Goal: Task Accomplishment & Management: Manage account settings

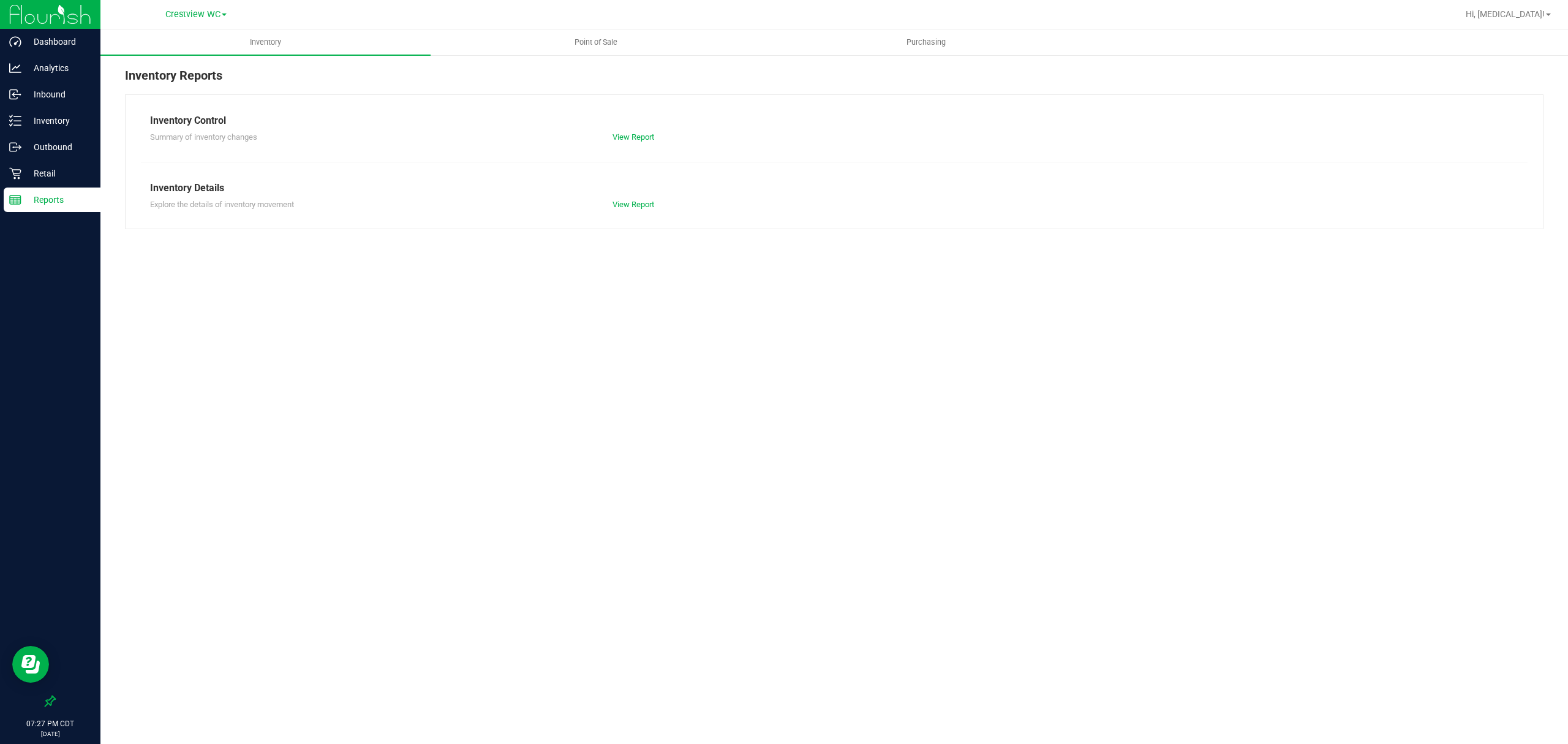
click at [88, 204] on p "Reports" at bounding box center [58, 199] width 74 height 15
click at [574, 37] on span "Point of Sale" at bounding box center [596, 42] width 76 height 11
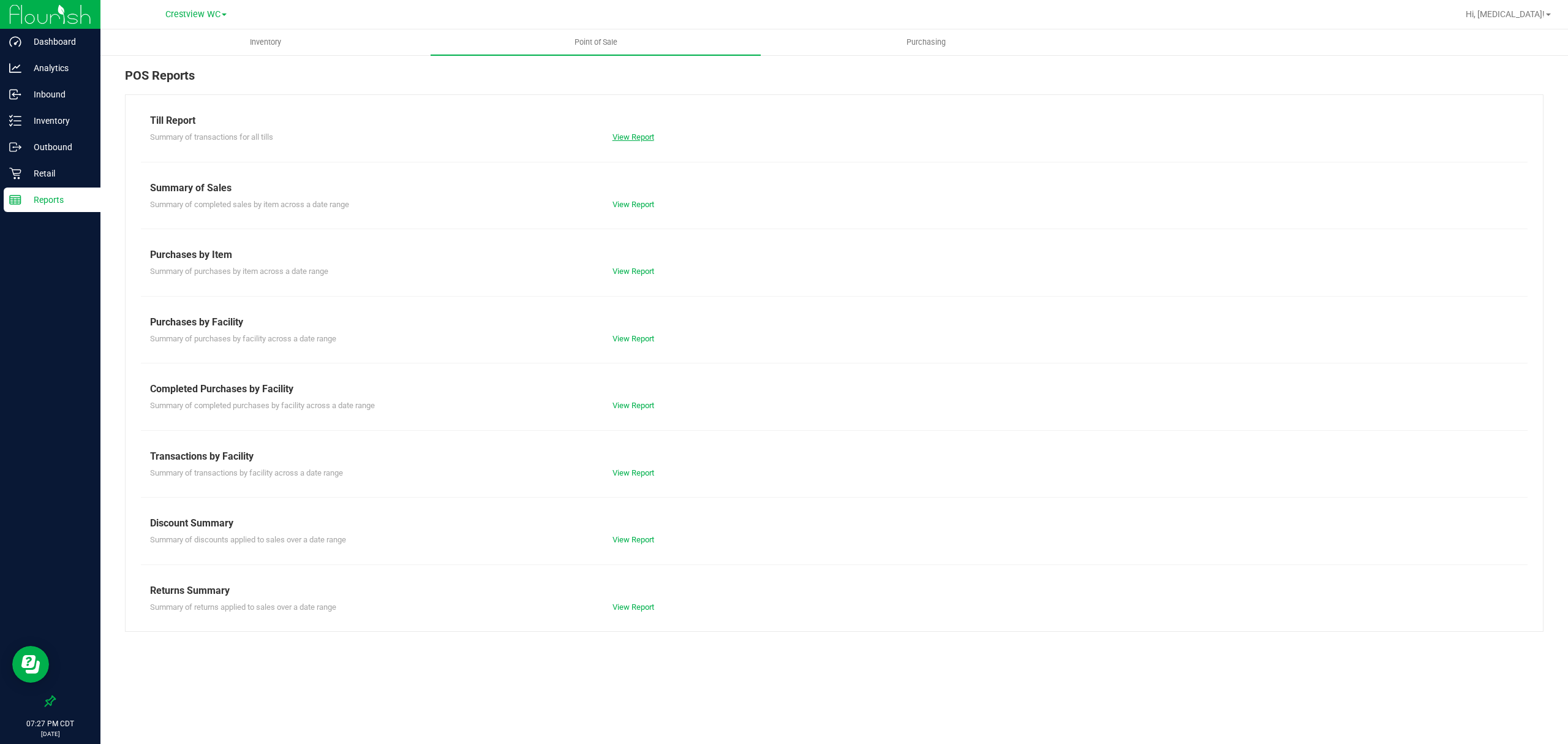
click at [641, 138] on link "View Report" at bounding box center [633, 137] width 41 height 9
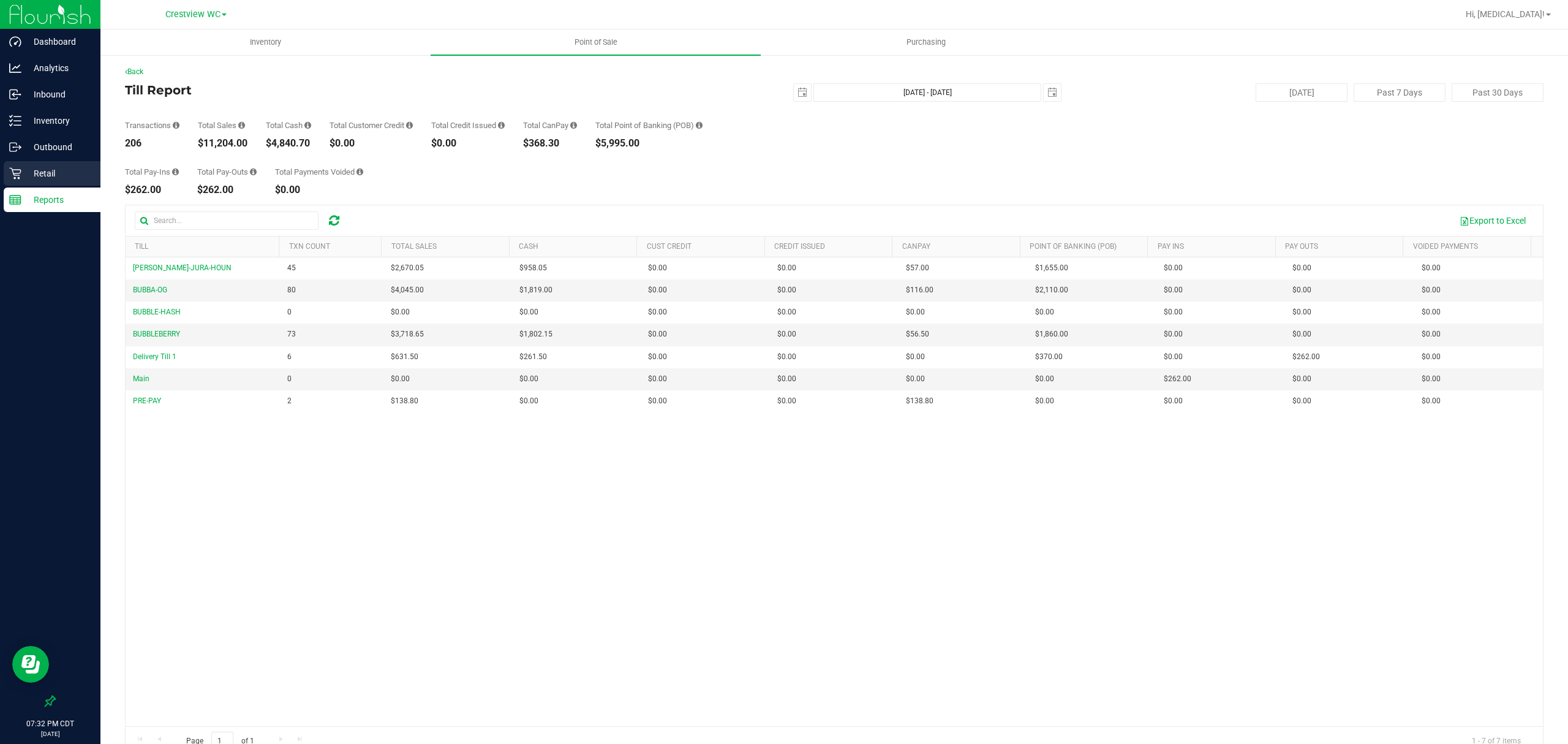
click at [23, 175] on p "Retail" at bounding box center [58, 173] width 74 height 15
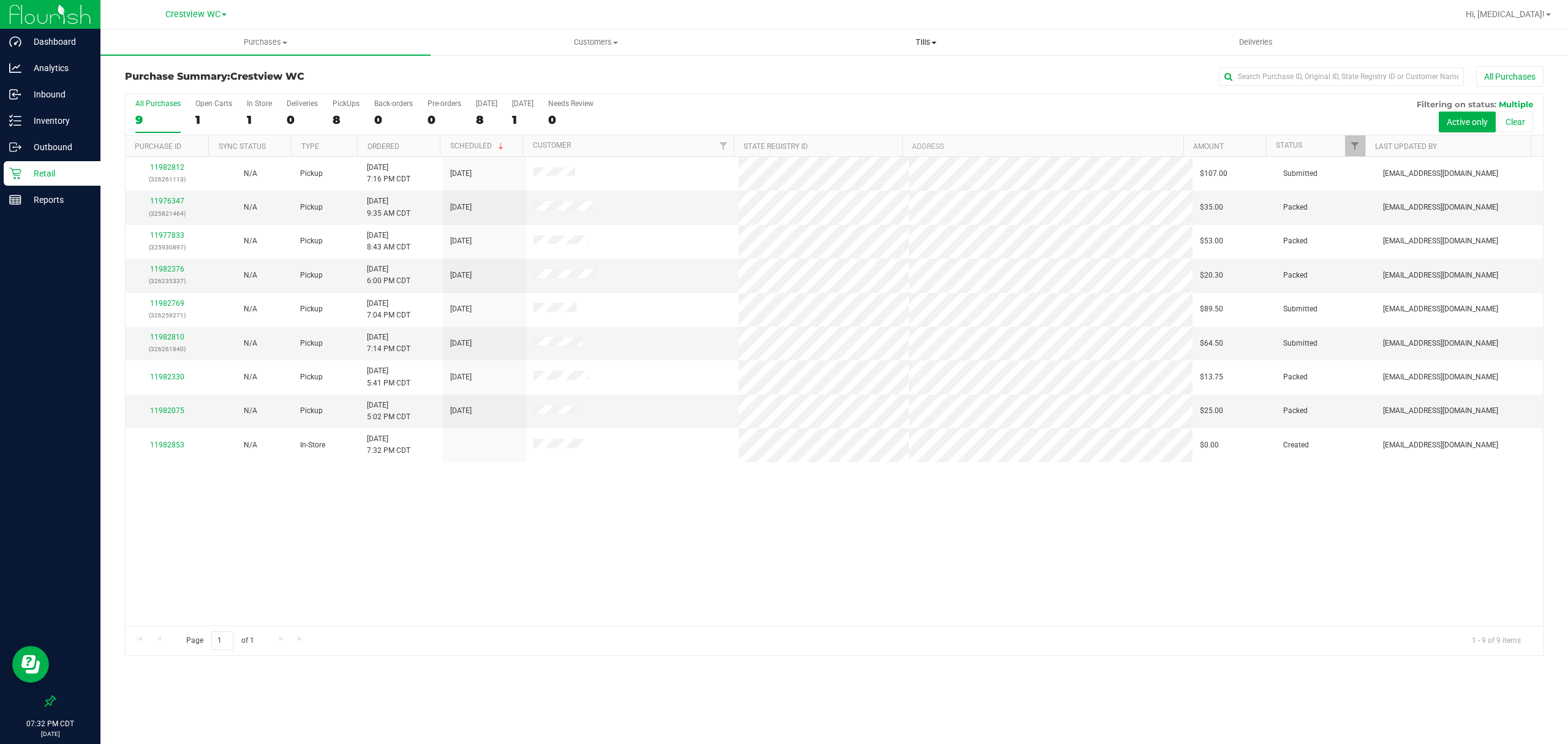
drag, startPoint x: 927, startPoint y: 42, endPoint x: 917, endPoint y: 41, distance: 10.0
click at [927, 42] on span "Tills" at bounding box center [926, 42] width 329 height 11
click at [850, 69] on li "Manage tills" at bounding box center [926, 74] width 330 height 15
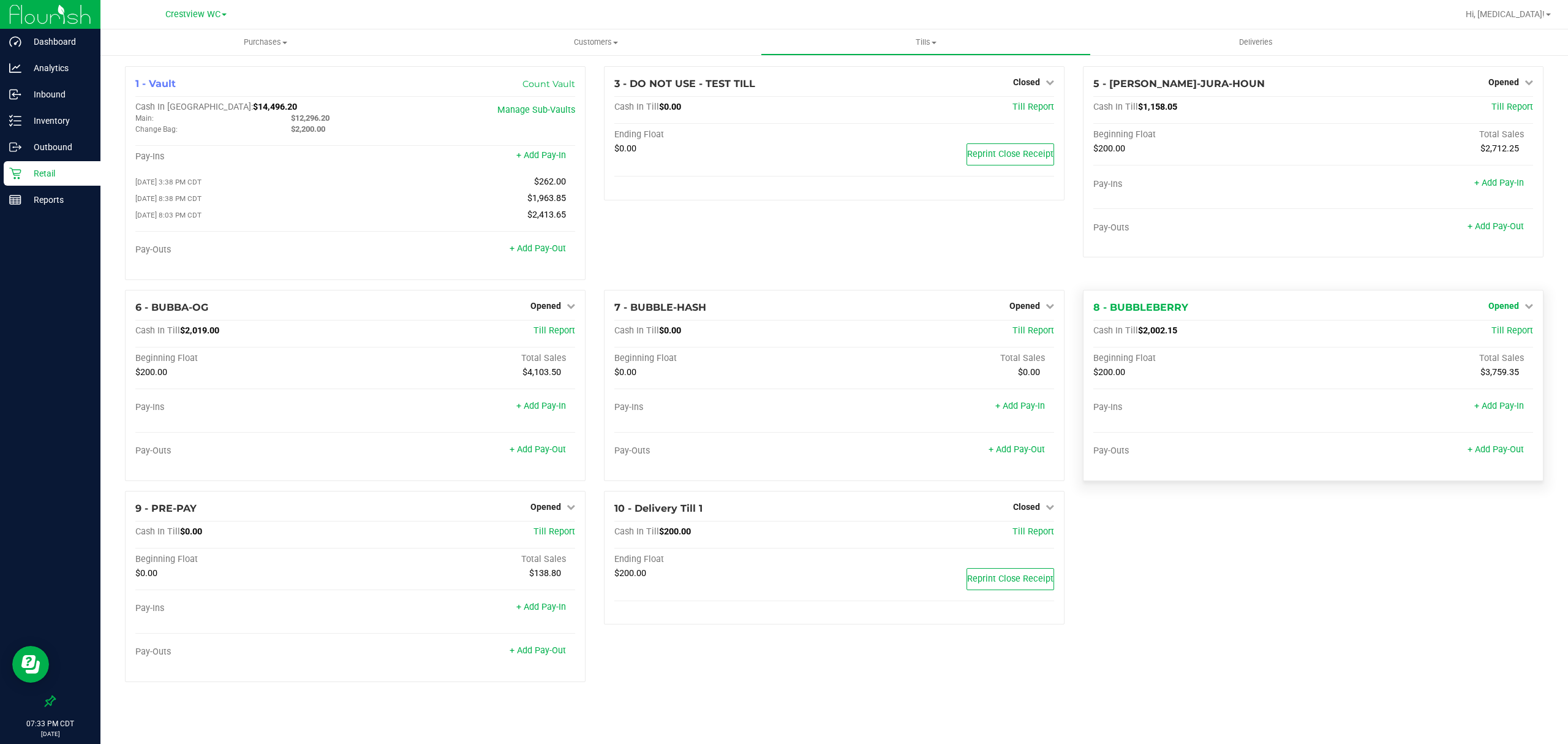
click at [1507, 311] on span "Opened" at bounding box center [1503, 305] width 30 height 10
click at [1503, 336] on link "Close Till" at bounding box center [1505, 331] width 33 height 10
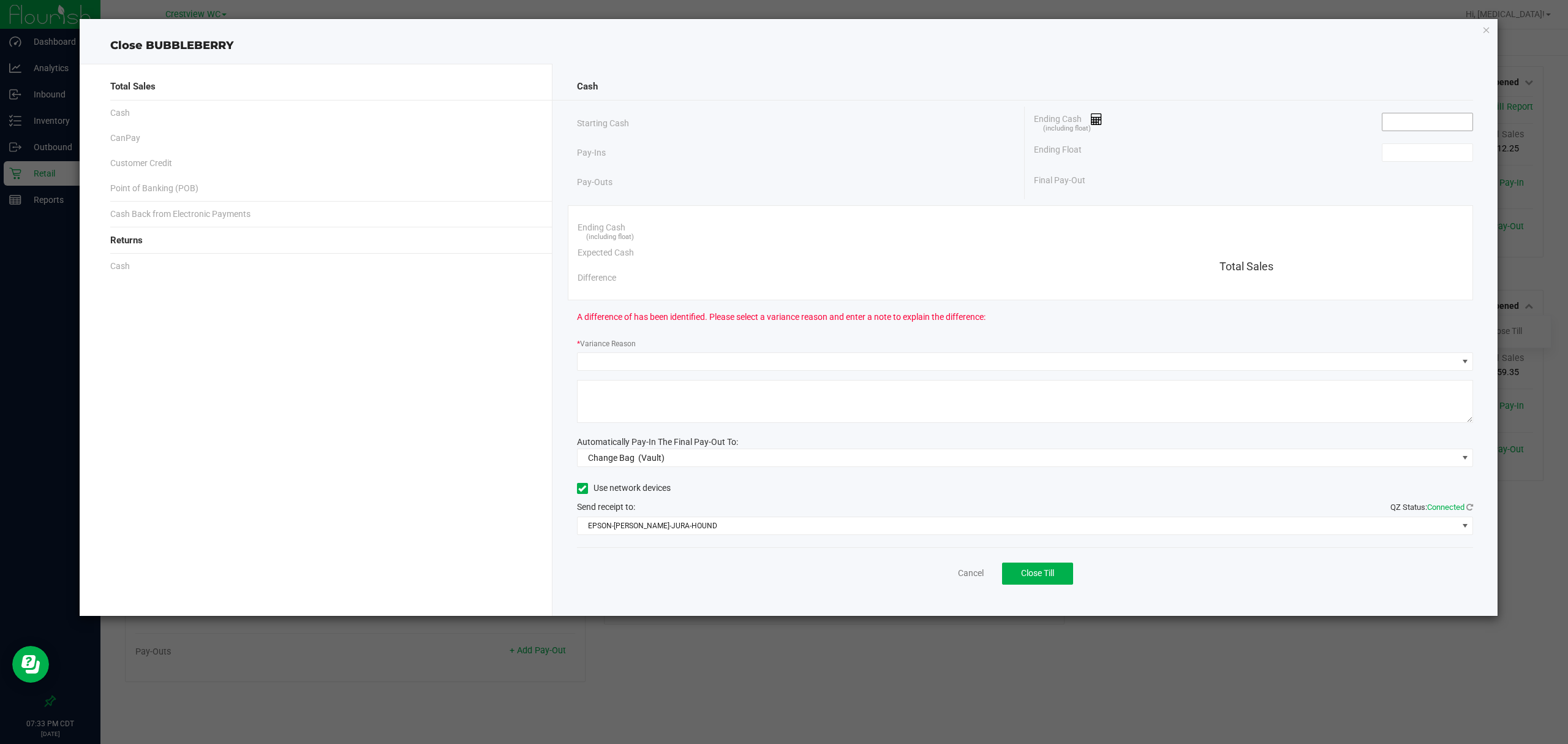
click at [1426, 127] on input at bounding box center [1427, 122] width 90 height 17
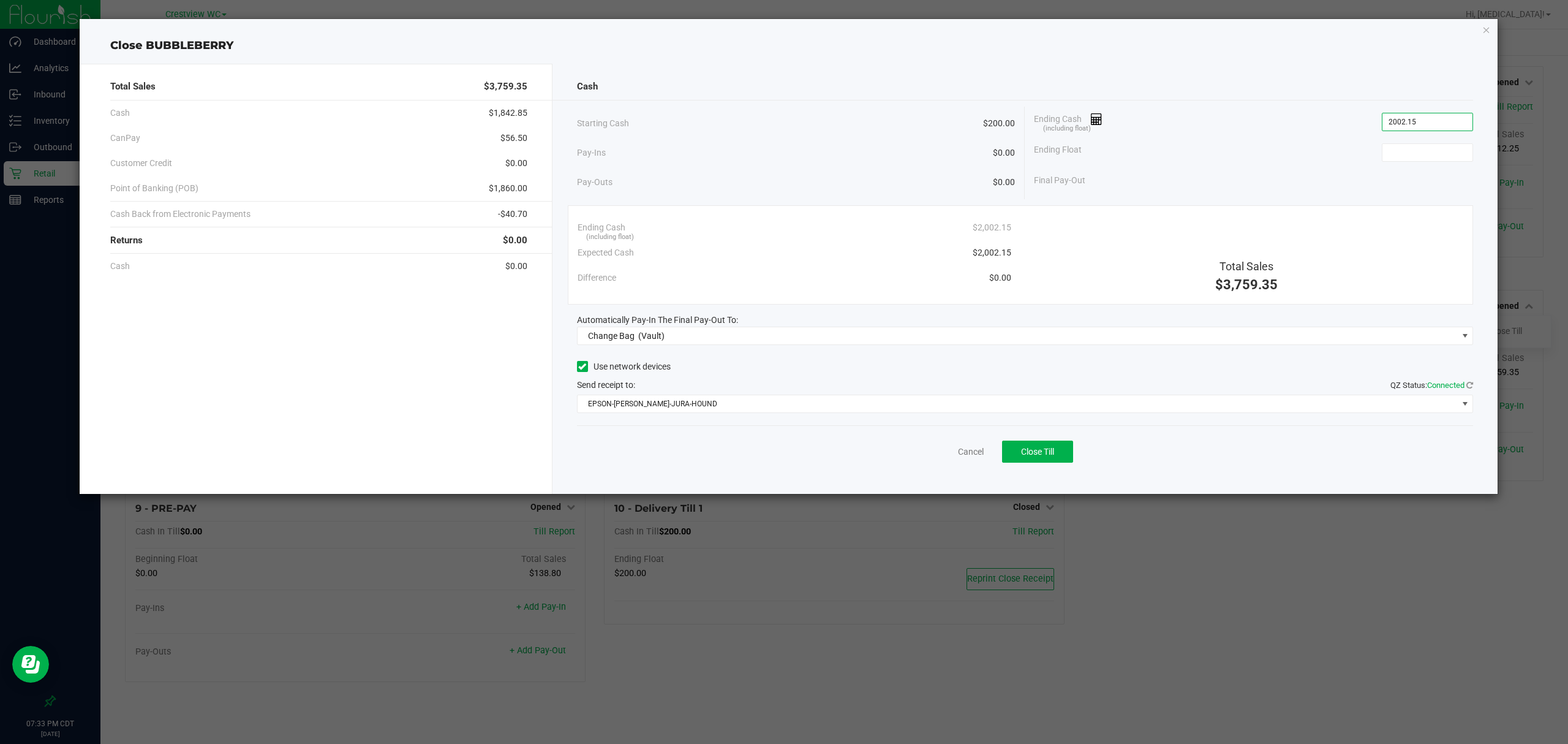
type input "$2,002.15"
type input "$200.00"
click at [916, 351] on div "Cash Starting Cash $200.00 Pay-Ins $0.00 Pay-Outs $0.00 Ending Cash (including …" at bounding box center [1026, 279] width 946 height 430
click at [917, 344] on span "Change Bag (Vault)" at bounding box center [1017, 336] width 880 height 17
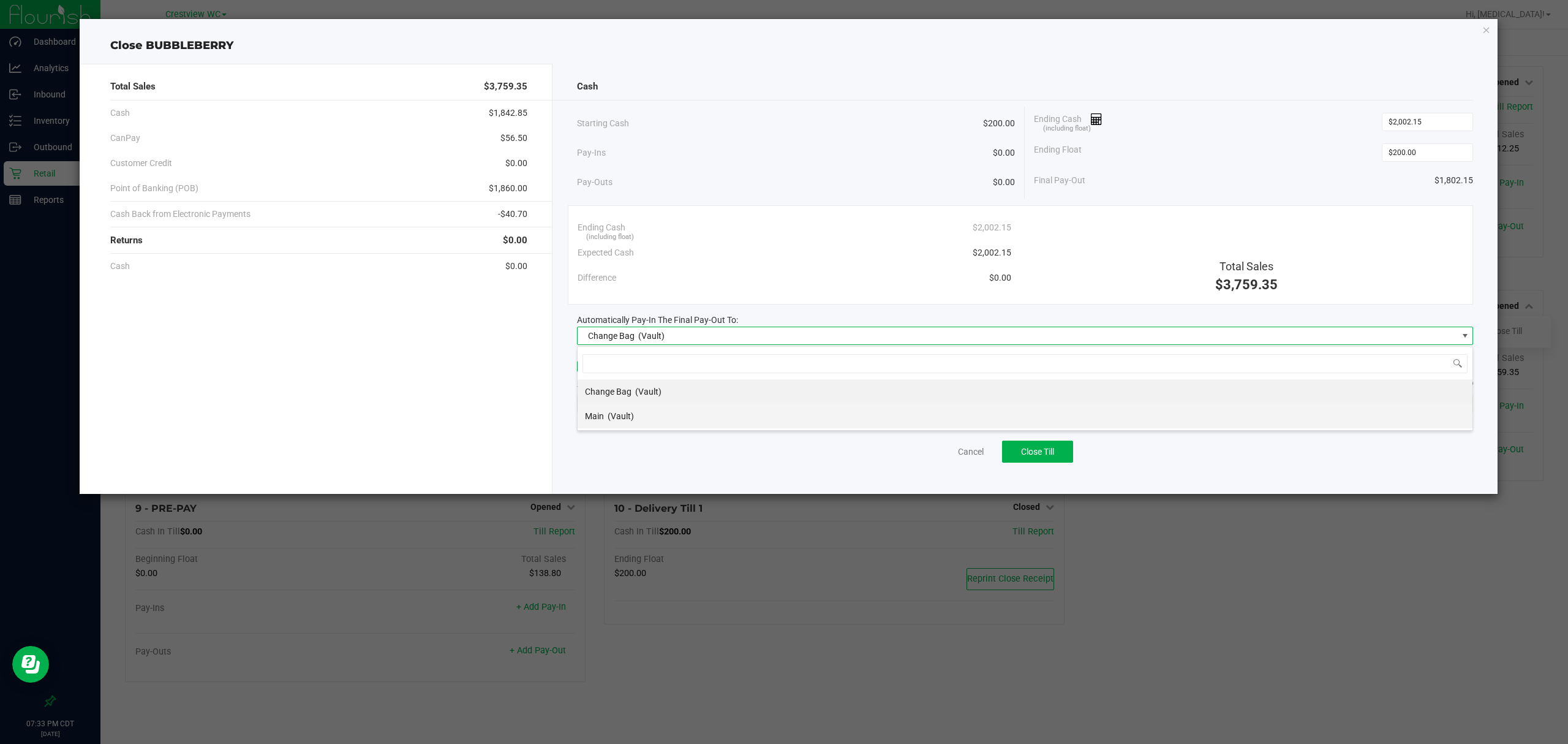
scroll to position [18, 897]
click at [610, 420] on span "(Vault)" at bounding box center [621, 416] width 27 height 10
click at [663, 408] on span "EPSON-[PERSON_NAME]-JURA-HOUND" at bounding box center [1017, 404] width 880 height 17
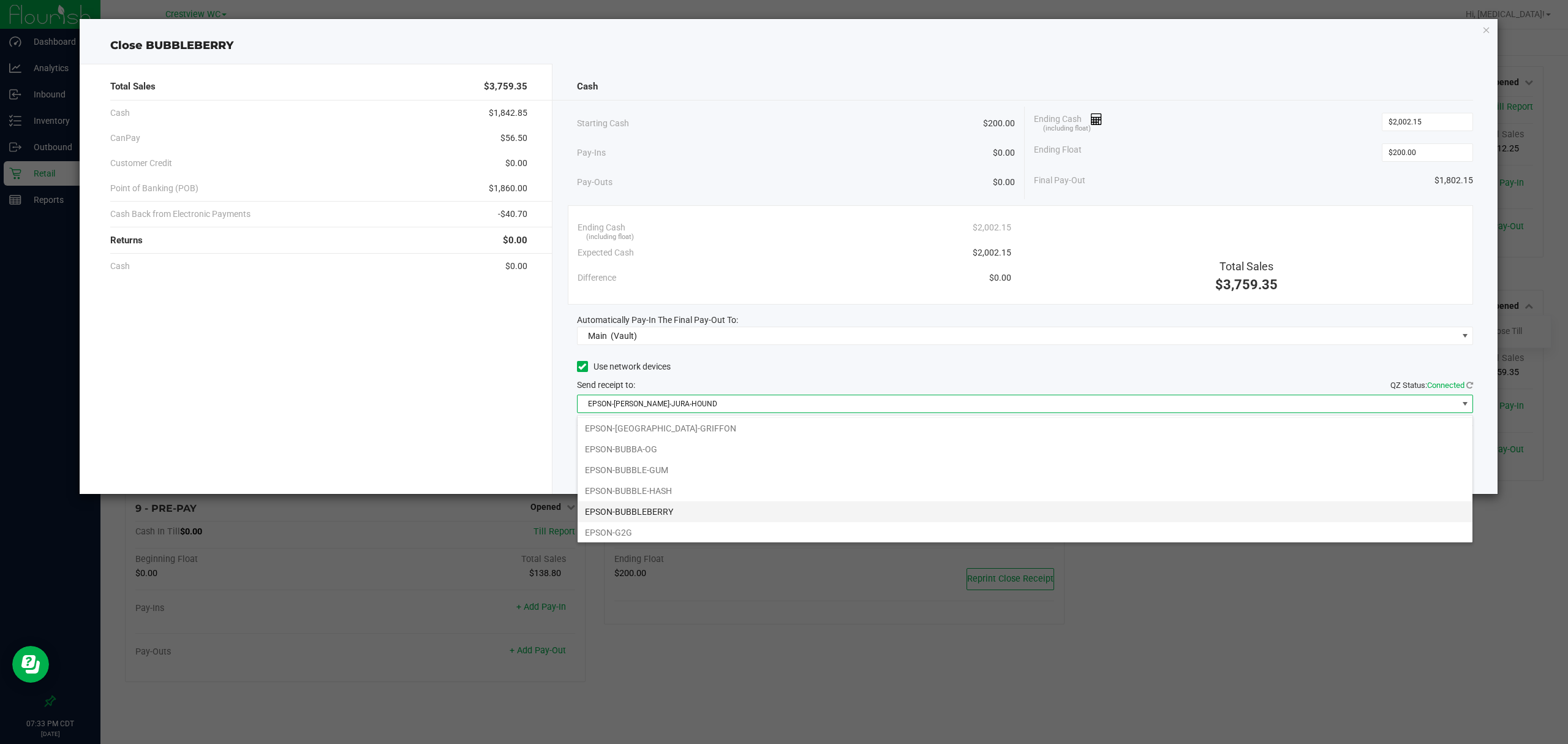
scroll to position [26, 0]
click at [660, 466] on li "EPSON-BUBBLE-GUM" at bounding box center [1025, 467] width 895 height 21
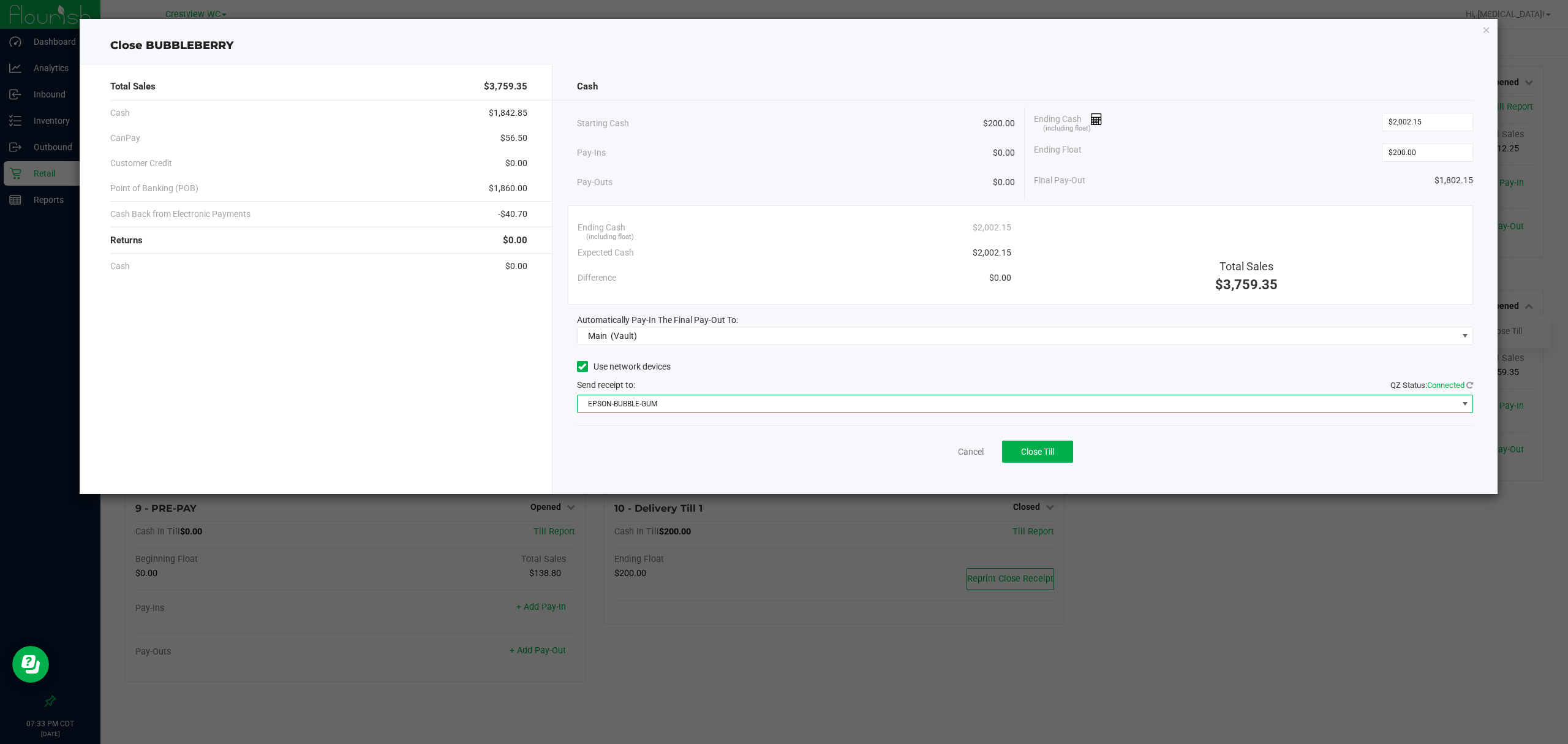
click at [671, 440] on div "Cancel Close Till" at bounding box center [1025, 448] width 897 height 47
click at [1053, 452] on span "Close Till" at bounding box center [1037, 452] width 33 height 10
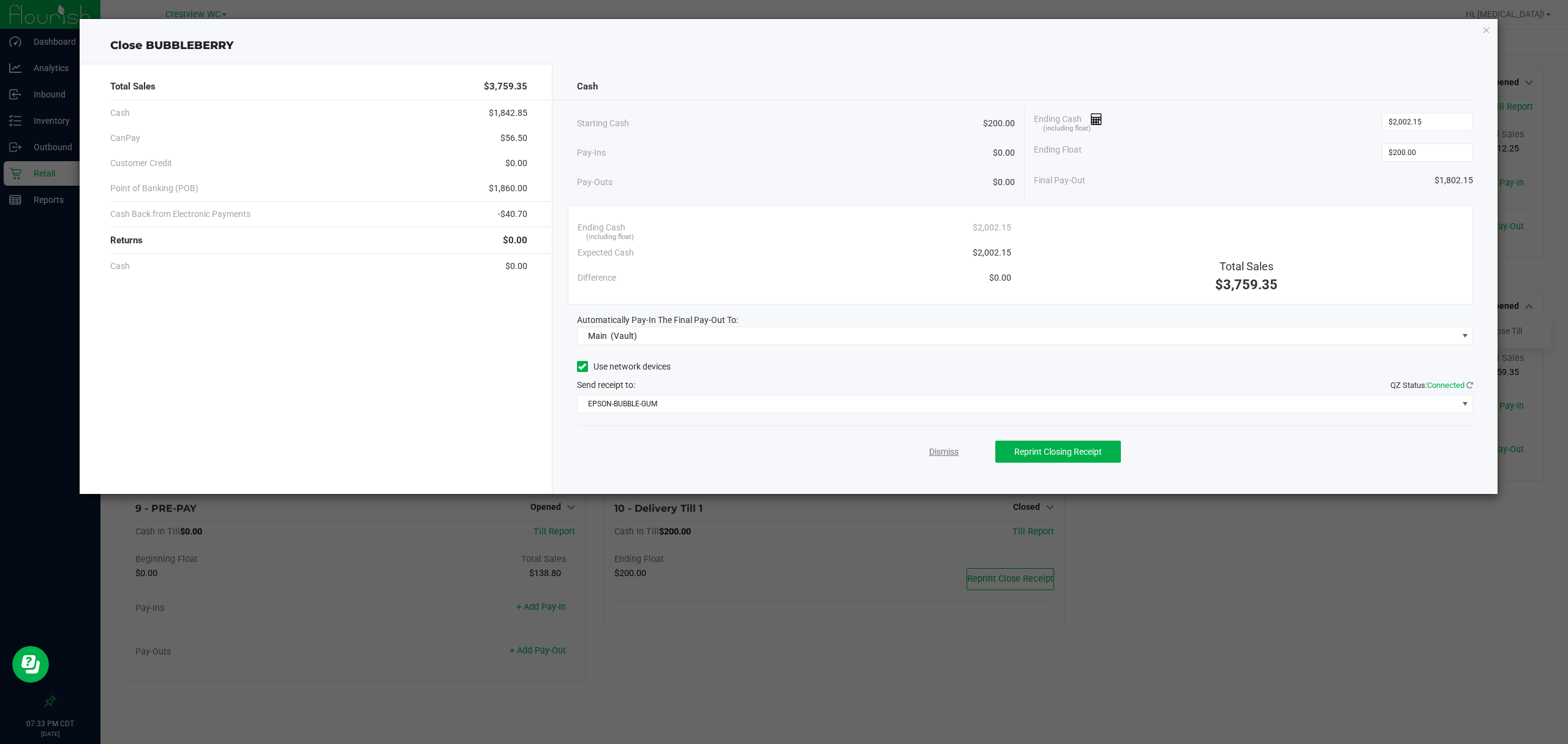
click at [947, 448] on link "Dismiss" at bounding box center [943, 452] width 29 height 13
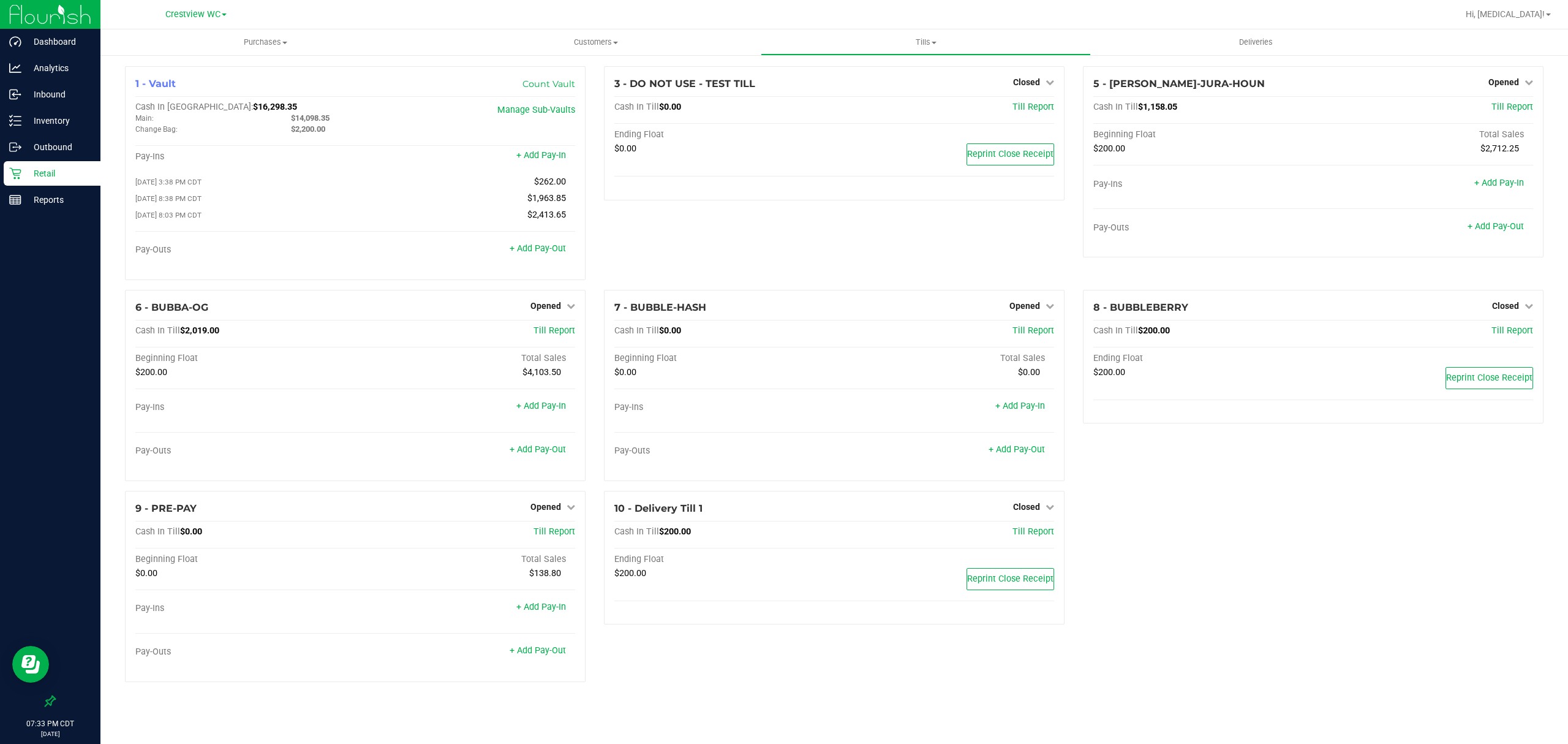
click at [29, 166] on p "Retail" at bounding box center [58, 173] width 74 height 15
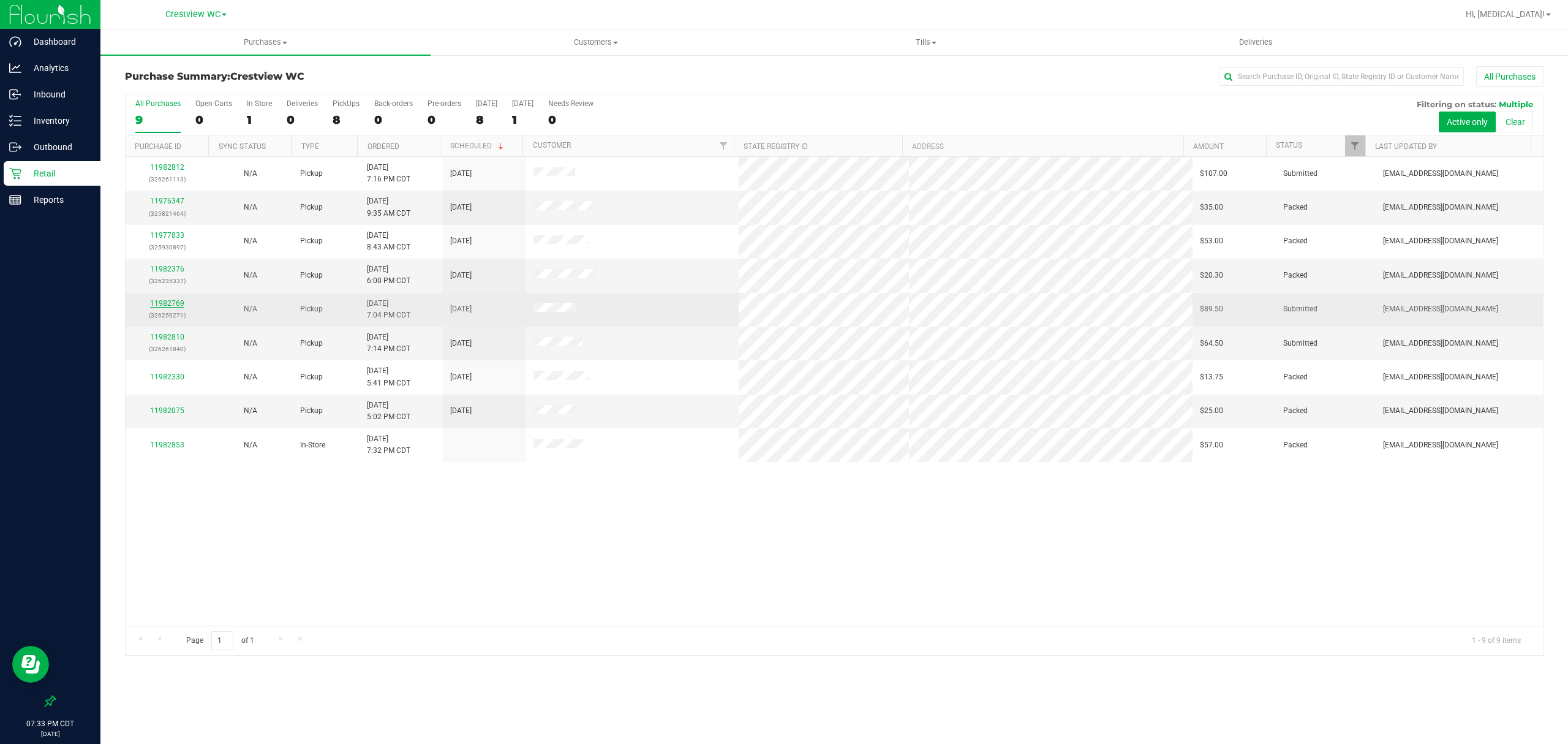
click at [164, 305] on link "11982769" at bounding box center [167, 303] width 34 height 8
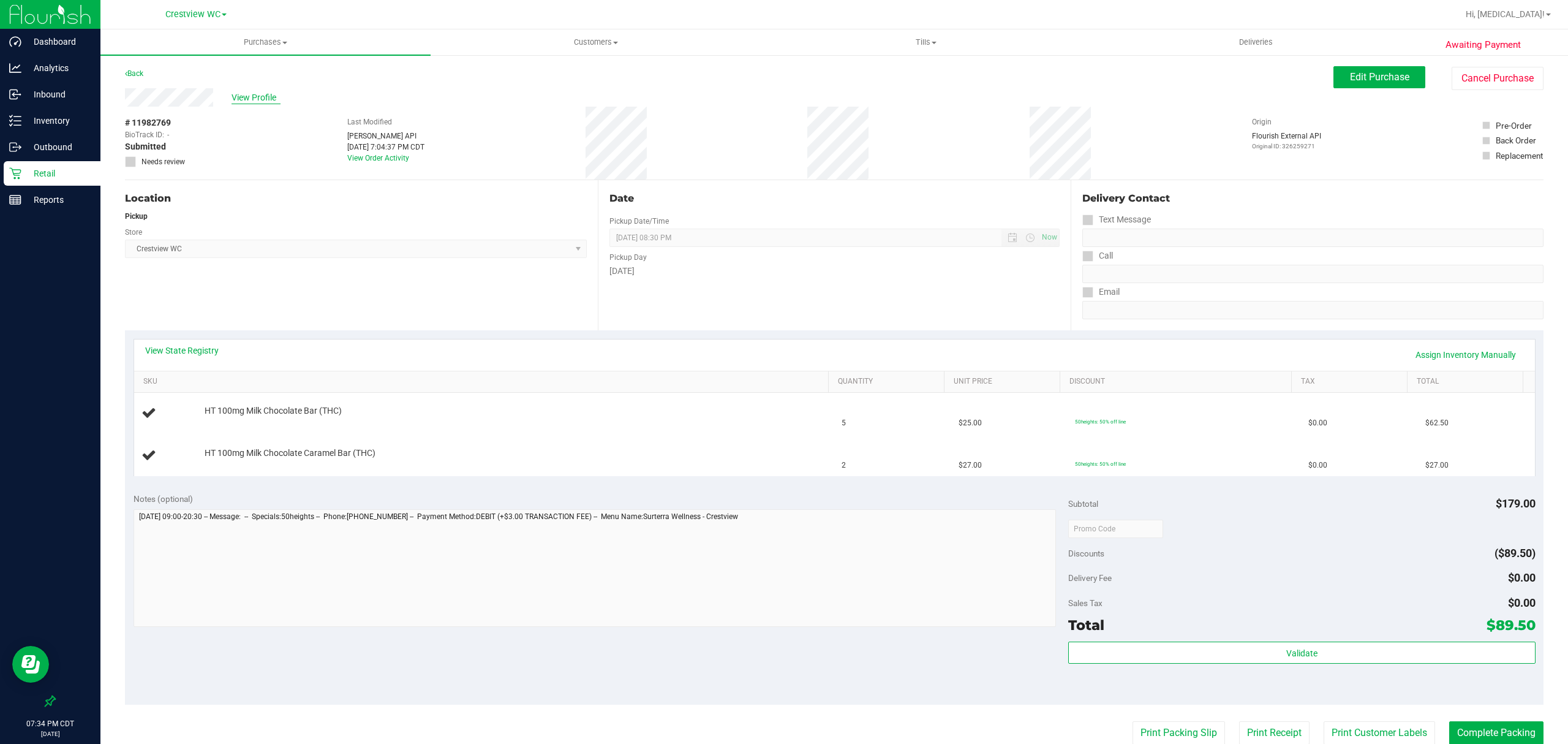
click at [256, 99] on span "View Profile" at bounding box center [256, 98] width 49 height 13
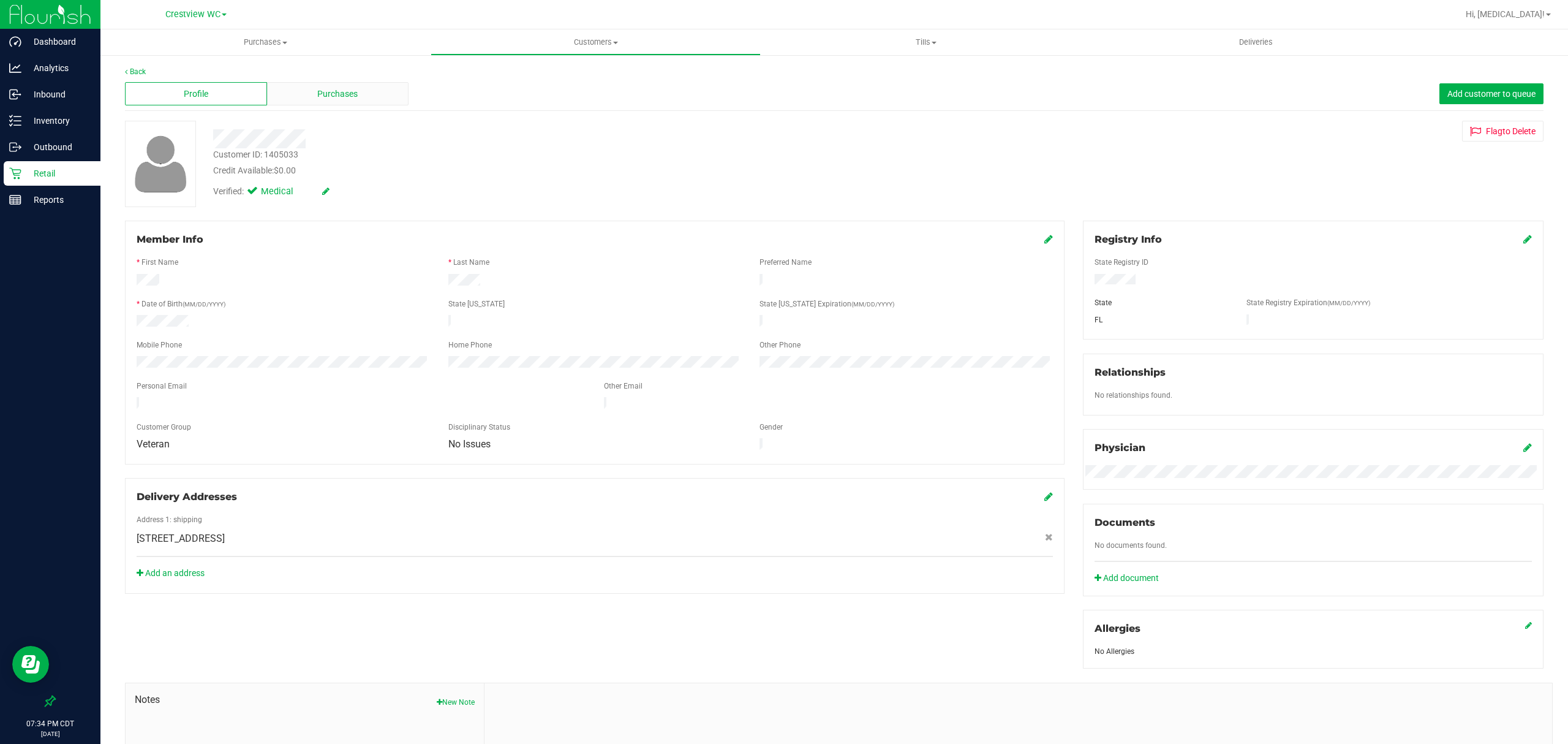
click at [368, 82] on div "Purchases" at bounding box center [338, 94] width 142 height 23
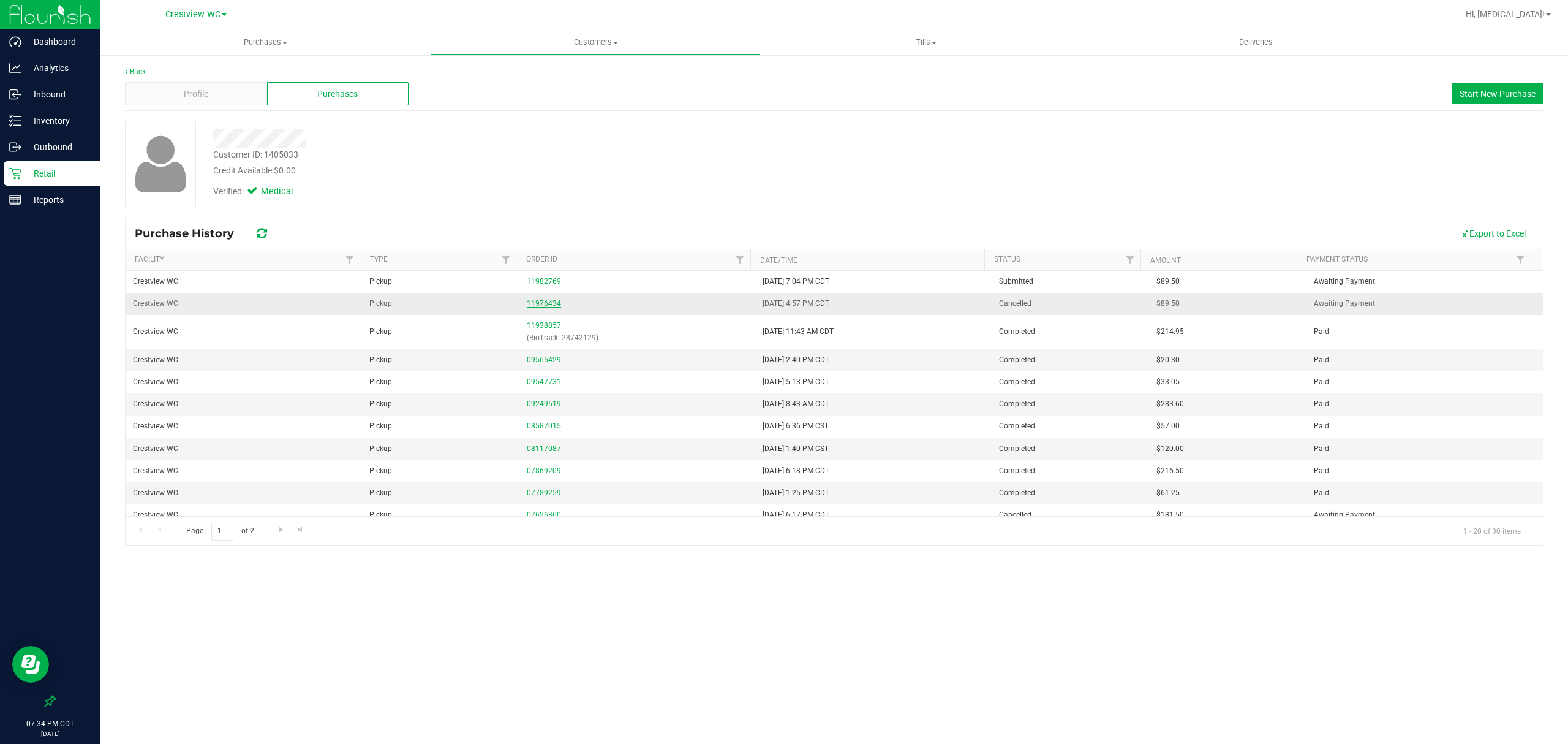
click at [542, 305] on link "11976434" at bounding box center [544, 303] width 34 height 8
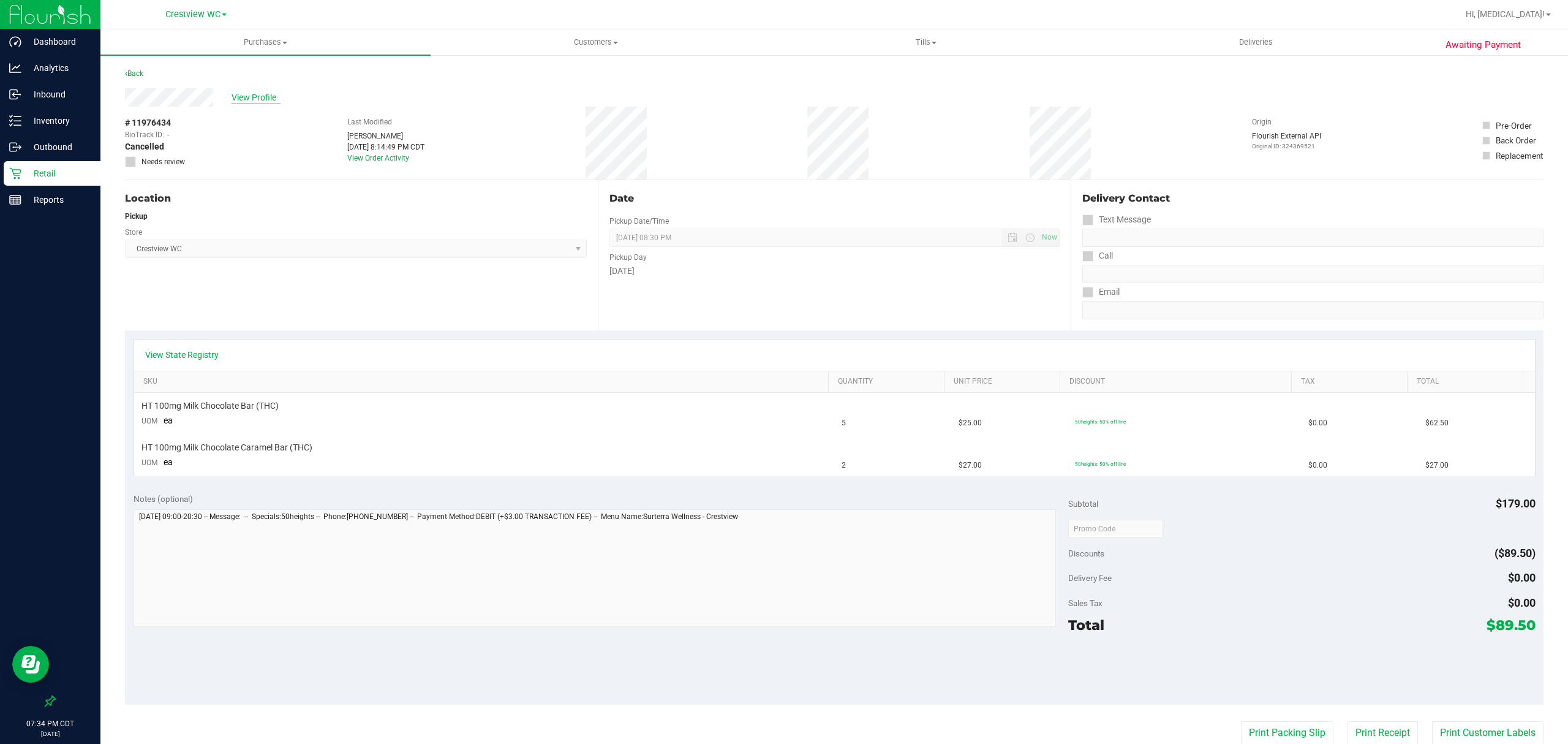
click at [249, 93] on span "View Profile" at bounding box center [256, 98] width 49 height 13
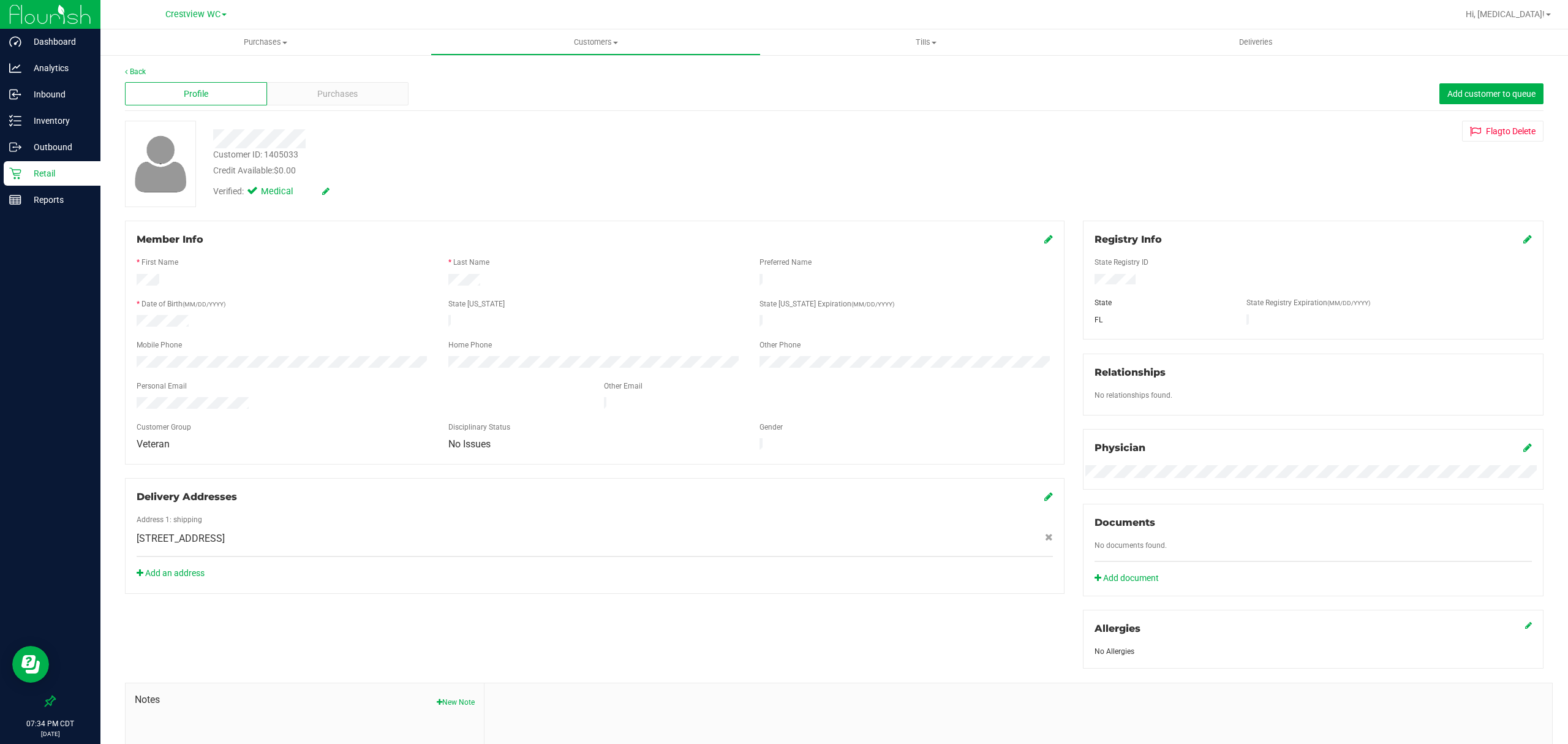
click at [350, 105] on div "Profile Purchases Add customer to queue" at bounding box center [834, 94] width 1419 height 34
click at [350, 94] on span "Purchases" at bounding box center [338, 94] width 41 height 13
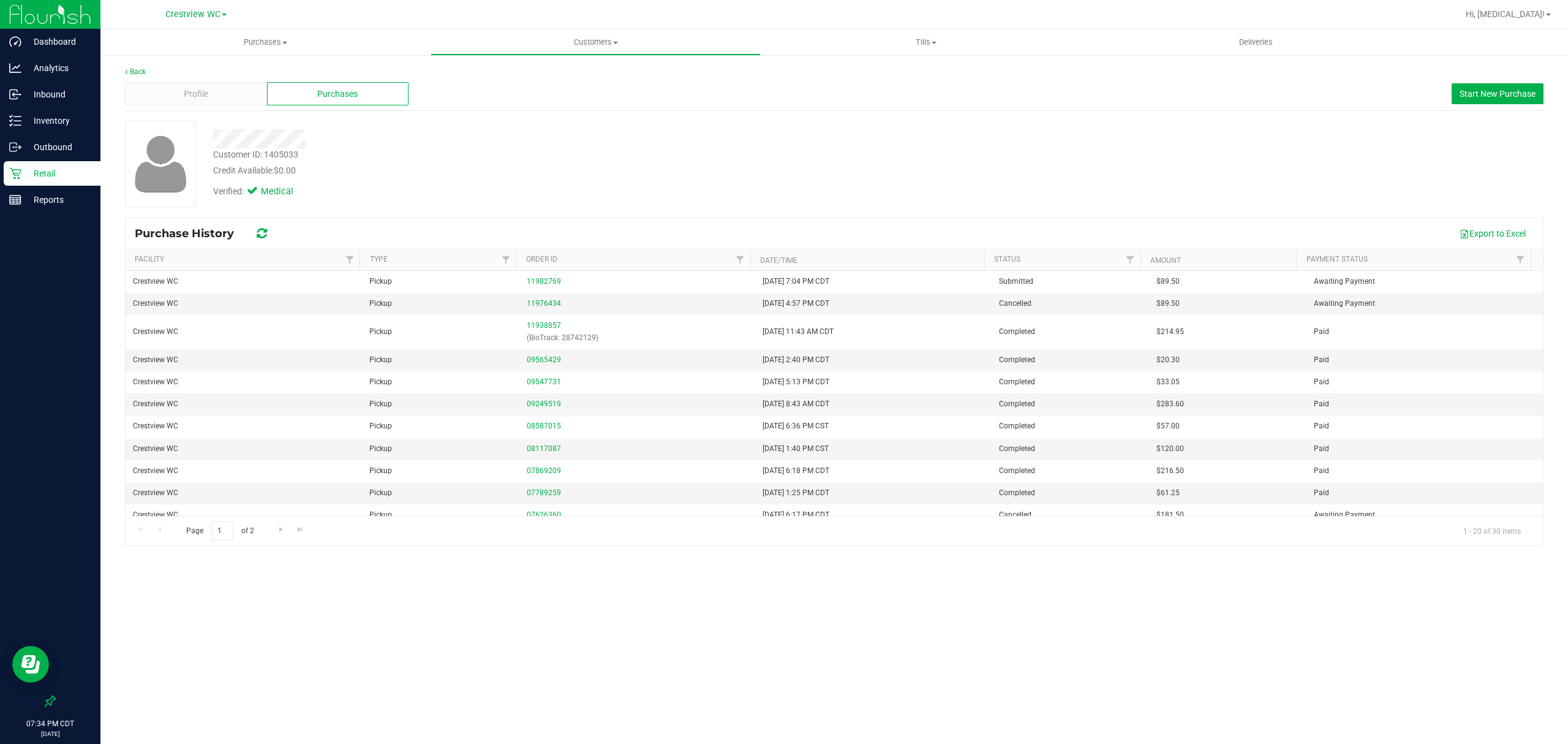
click at [52, 174] on p "Retail" at bounding box center [58, 173] width 74 height 15
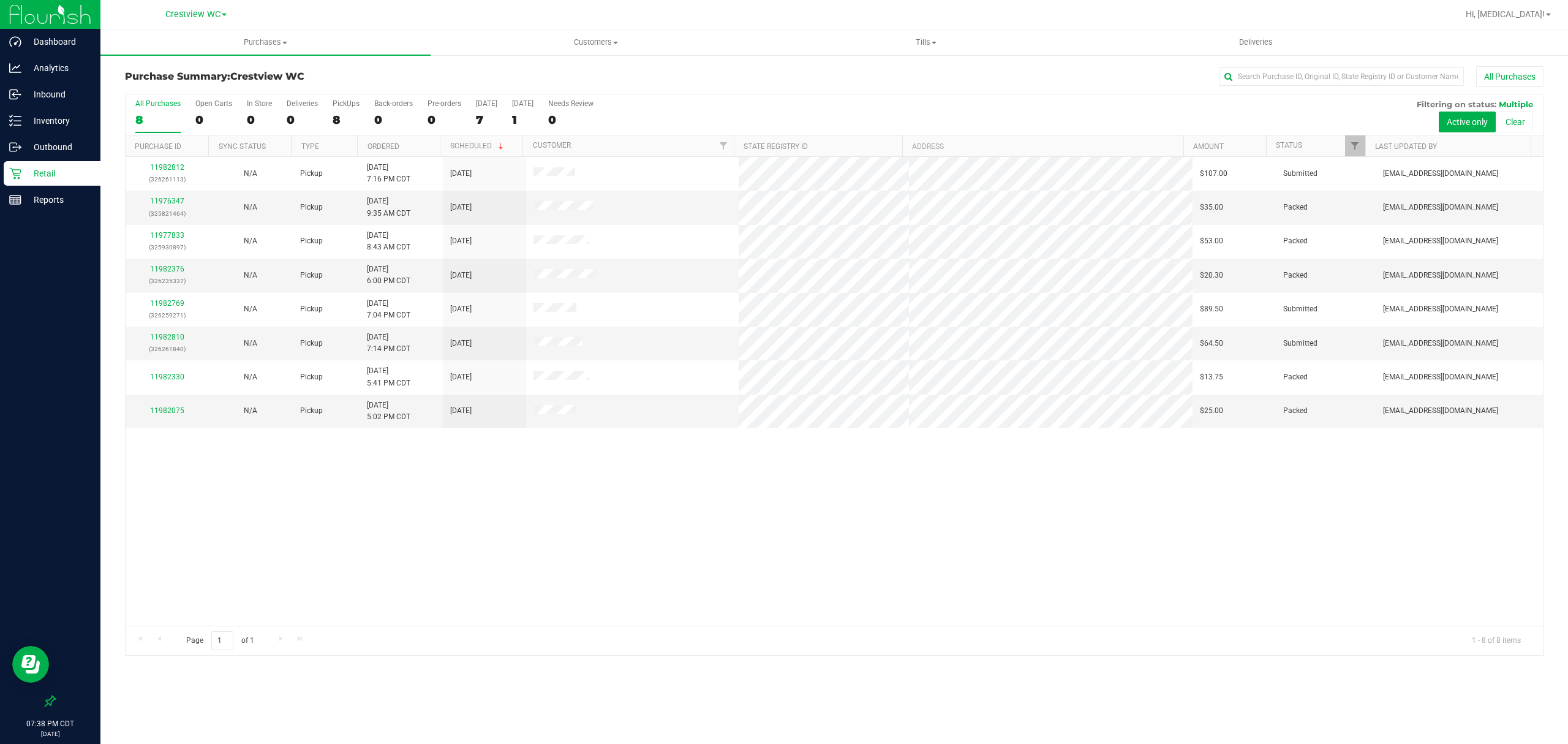
click at [599, 508] on div "11982812 (326261113) N/A Pickup [DATE] 7:16 PM CDT 9/21/2025 $107.00 Submitted …" at bounding box center [834, 391] width 1417 height 469
click at [343, 116] on div "8" at bounding box center [346, 120] width 27 height 14
click at [0, 0] on input "PickUps 8" at bounding box center [0, 0] width 0 height 0
